Goal: Task Accomplishment & Management: Use online tool/utility

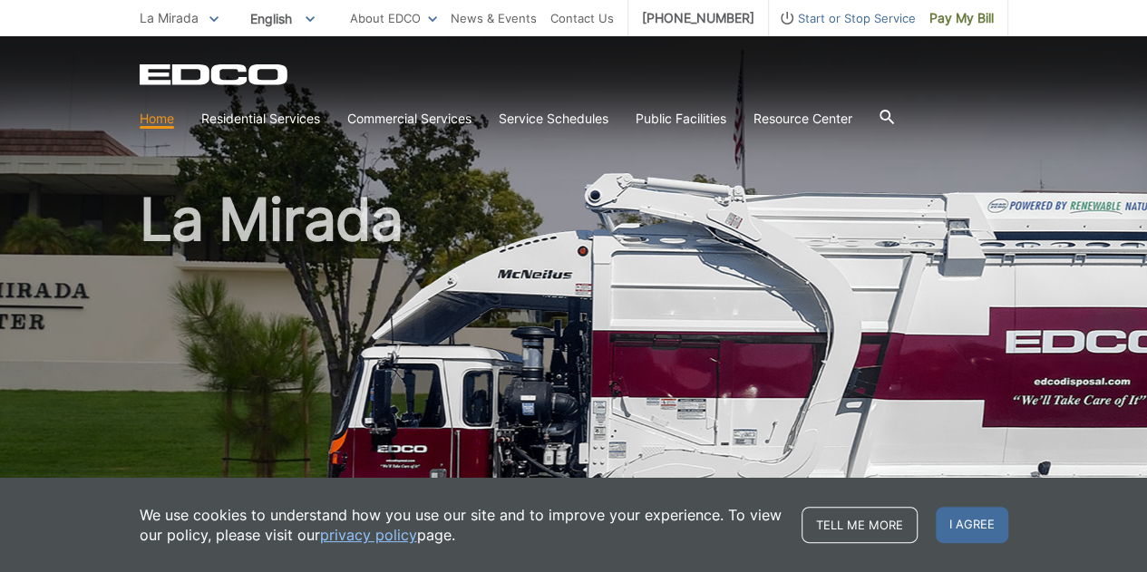
click at [890, 113] on icon at bounding box center [887, 117] width 15 height 15
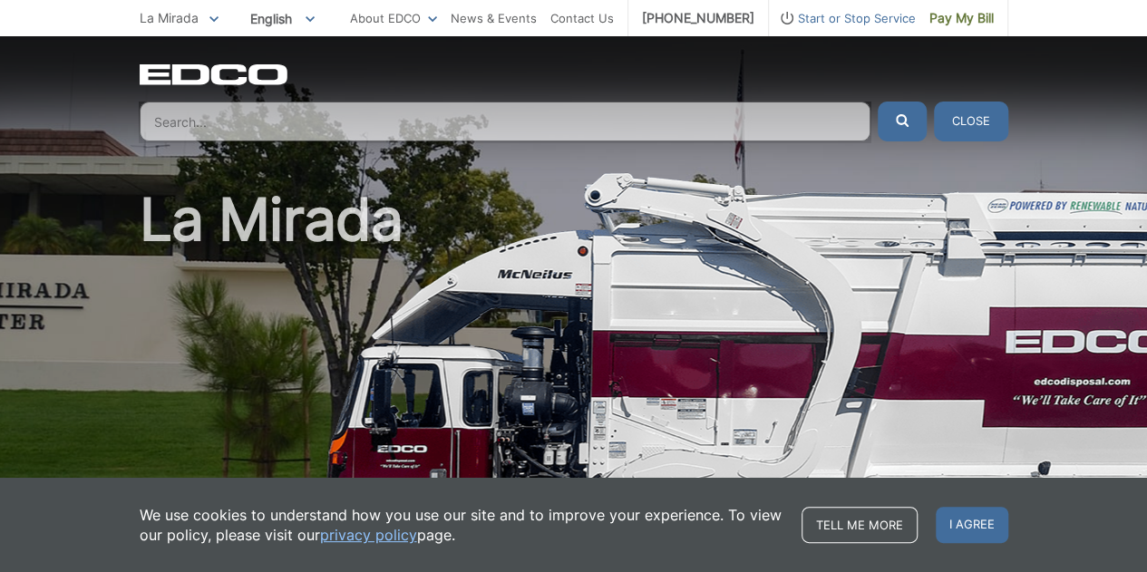
click at [780, 124] on input "Search" at bounding box center [505, 122] width 731 height 40
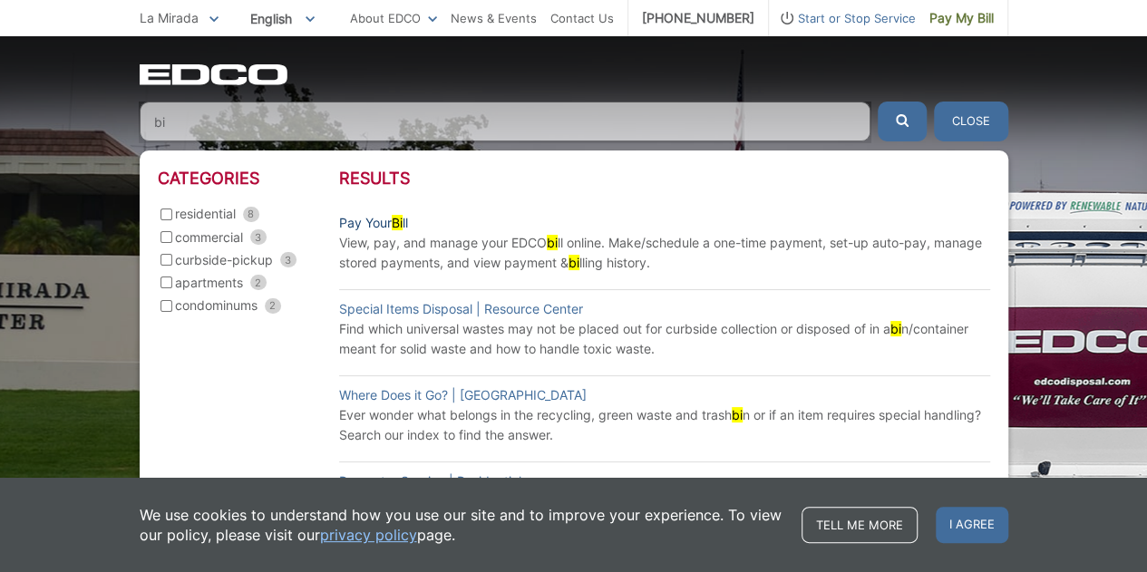
type input "bi"
click at [377, 224] on link "Pay Your Bi ll" at bounding box center [373, 223] width 69 height 20
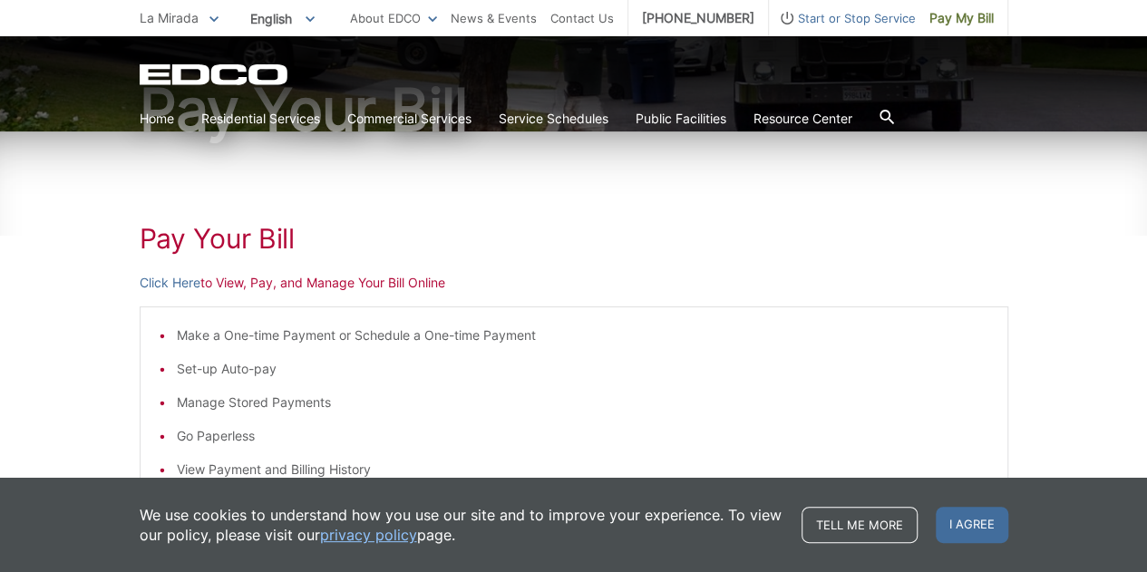
scroll to position [193, 0]
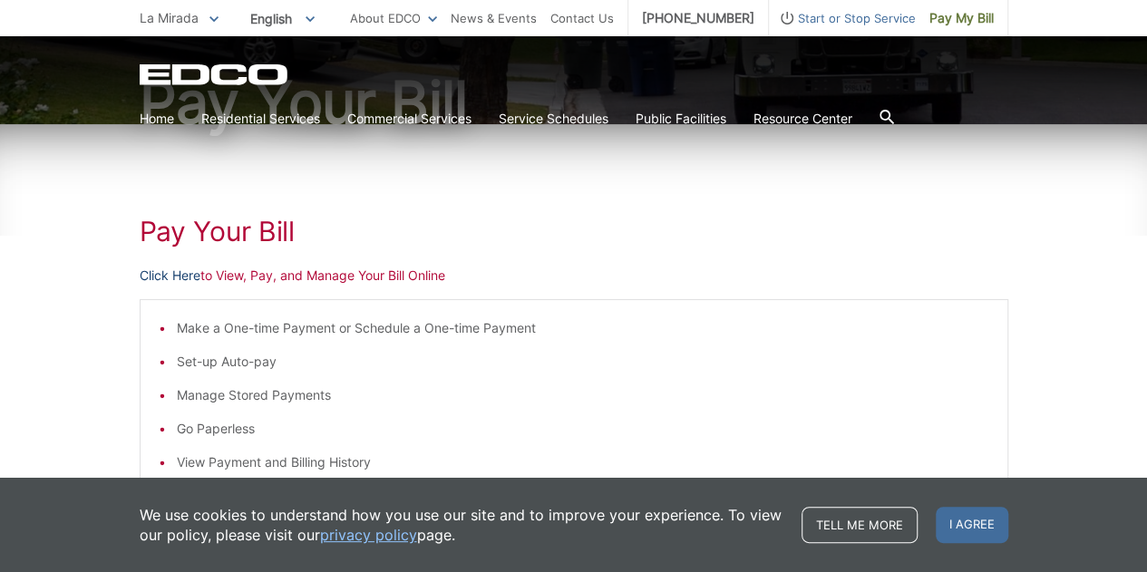
click at [181, 275] on link "Click Here" at bounding box center [170, 276] width 61 height 20
